Goal: Task Accomplishment & Management: Manage account settings

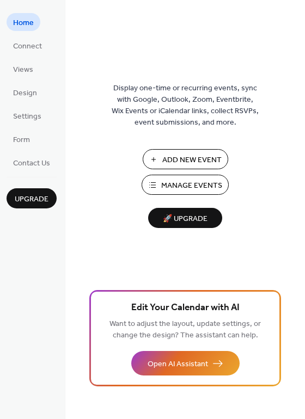
click at [163, 183] on span "Manage Events" at bounding box center [191, 185] width 61 height 11
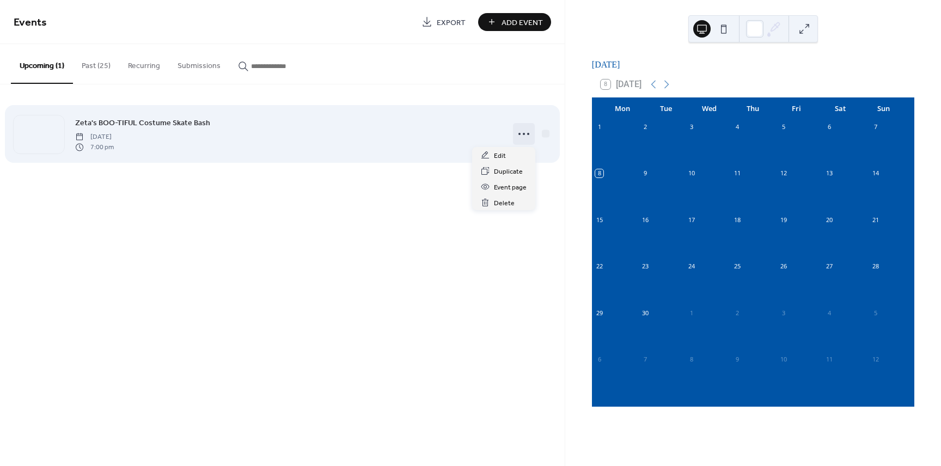
click at [528, 134] on circle at bounding box center [528, 134] width 2 height 2
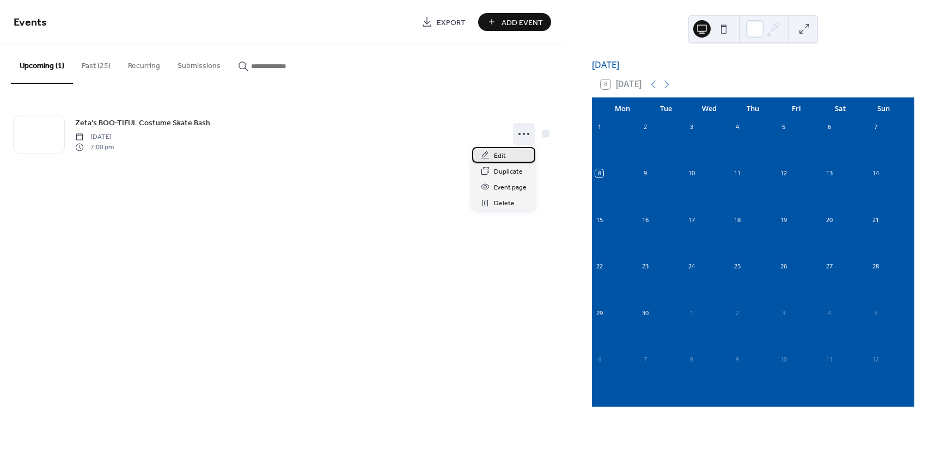
click at [515, 155] on div "Edit" at bounding box center [503, 155] width 63 height 16
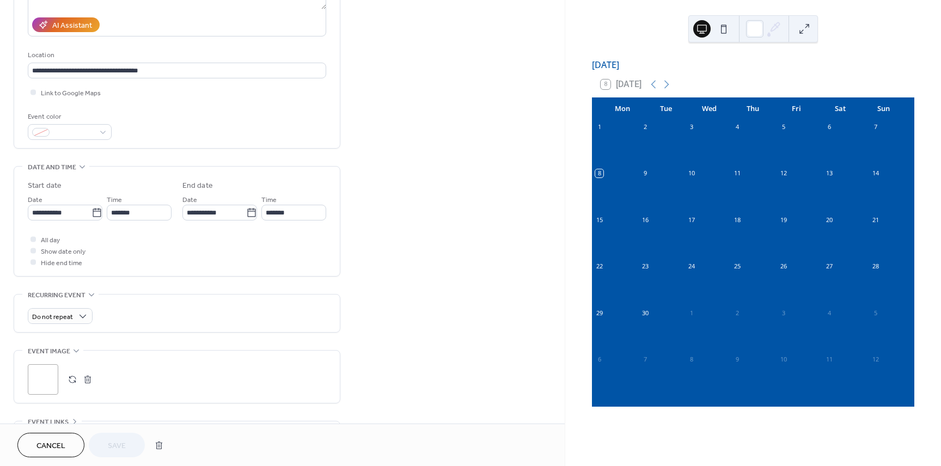
scroll to position [191, 0]
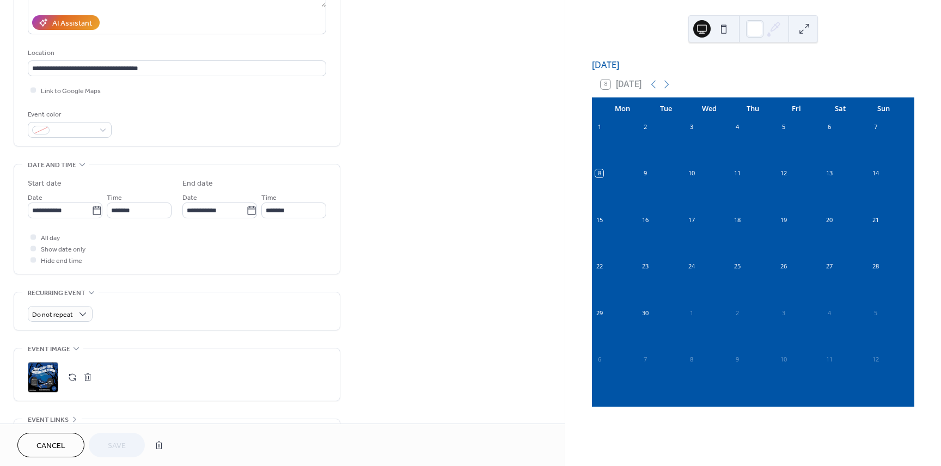
click at [45, 379] on div ";" at bounding box center [43, 377] width 30 height 30
click at [124, 443] on span "Save" at bounding box center [117, 445] width 18 height 11
